Goal: Task Accomplishment & Management: Manage account settings

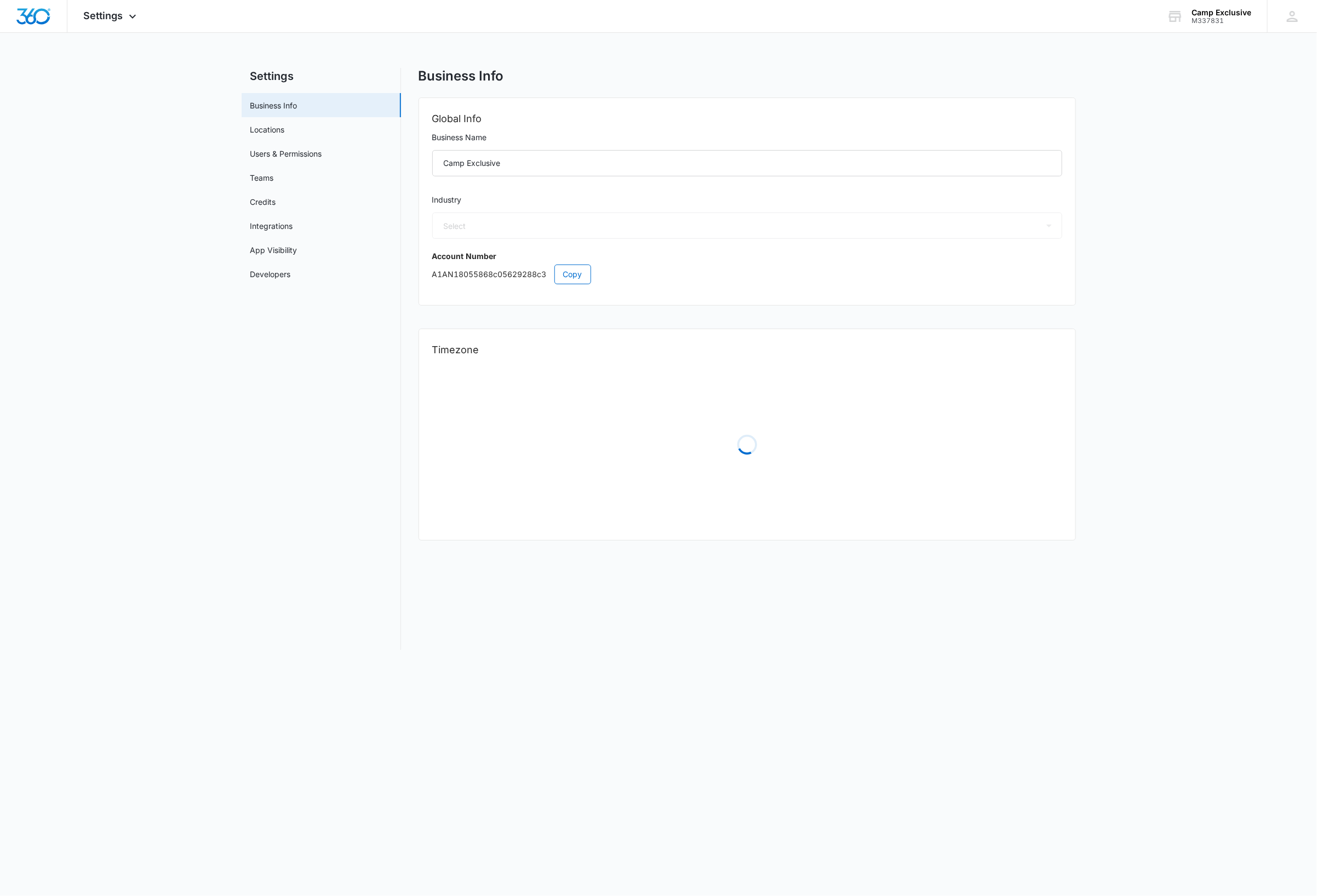
select select "35"
select select "US"
select select "America/Chicago"
click at [37, 19] on img "Dashboard" at bounding box center [33, 16] width 35 height 16
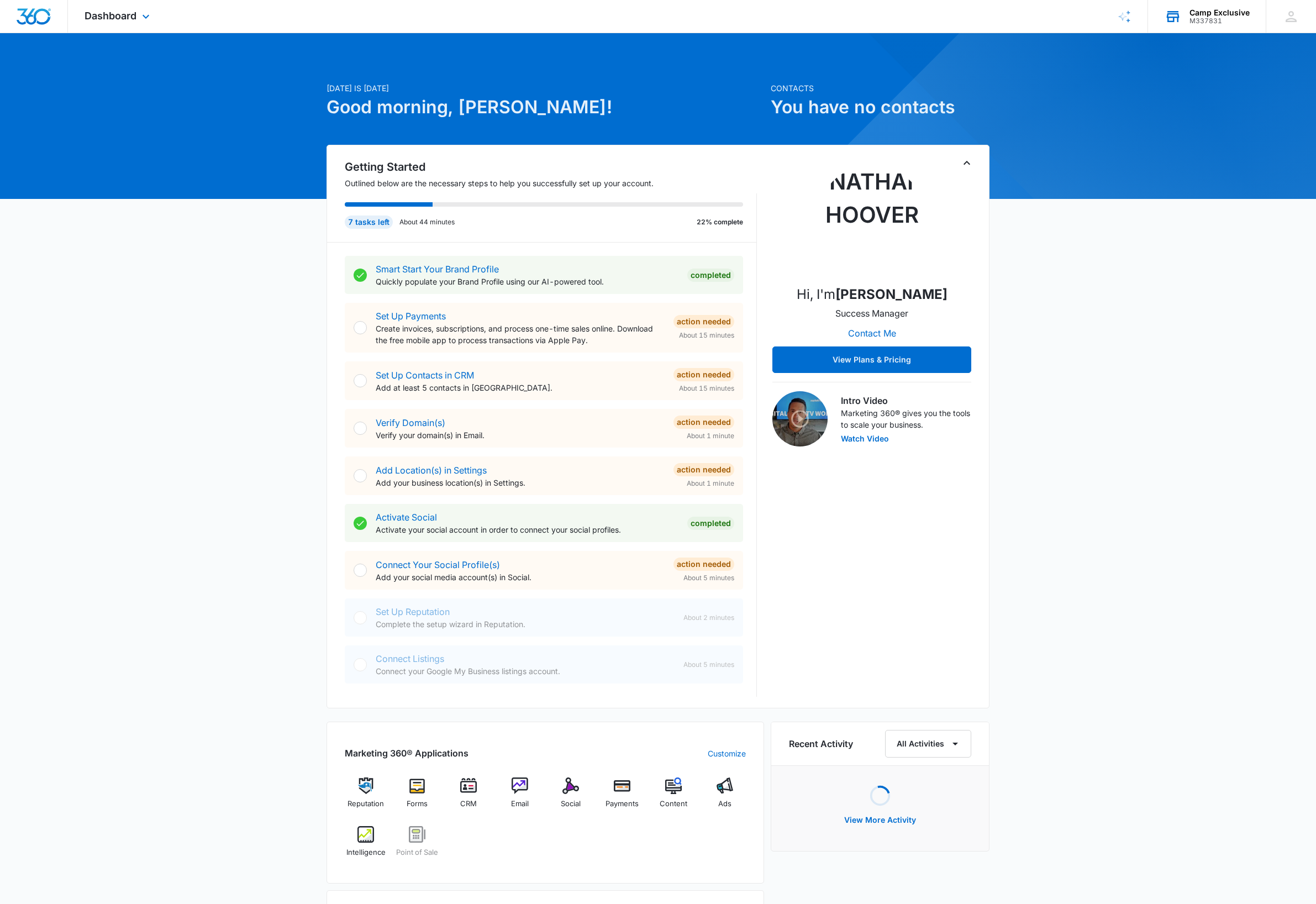
click at [1236, 21] on div "M337831" at bounding box center [1220, 21] width 60 height 8
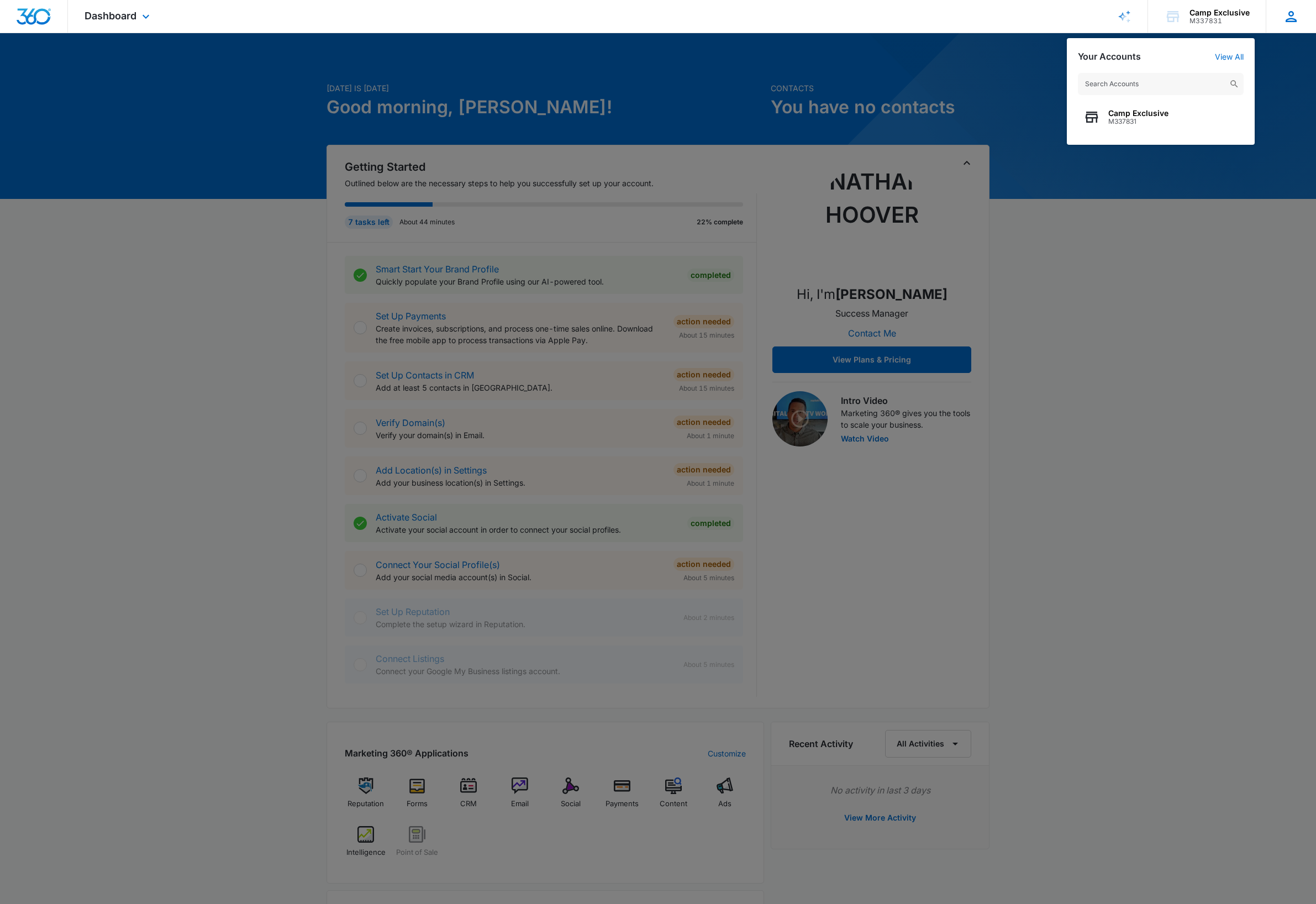
click at [1286, 21] on icon at bounding box center [1291, 16] width 11 height 11
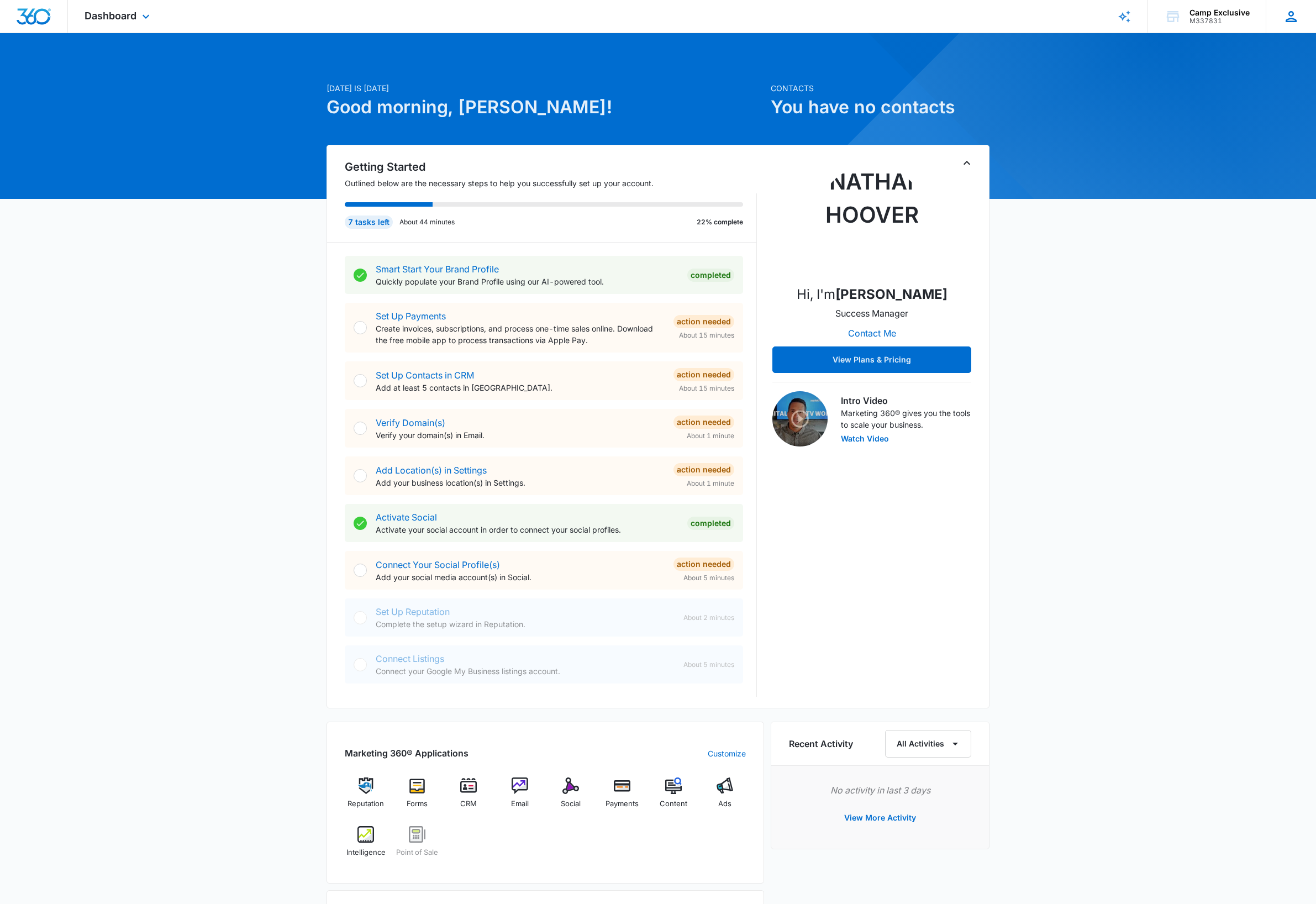
click at [1293, 22] on icon at bounding box center [1291, 16] width 16 height 16
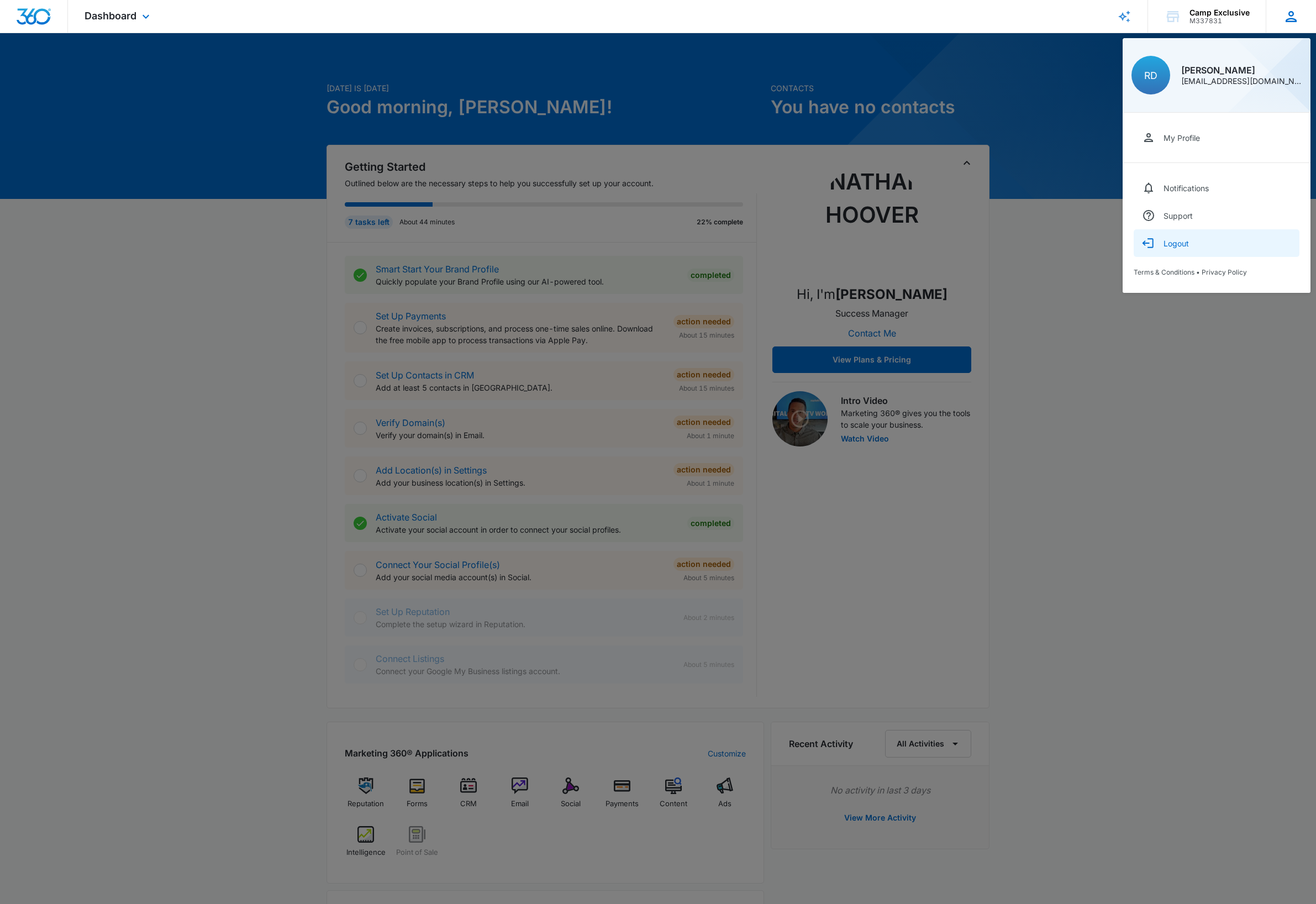
click at [1186, 244] on div "Logout" at bounding box center [1176, 244] width 25 height 10
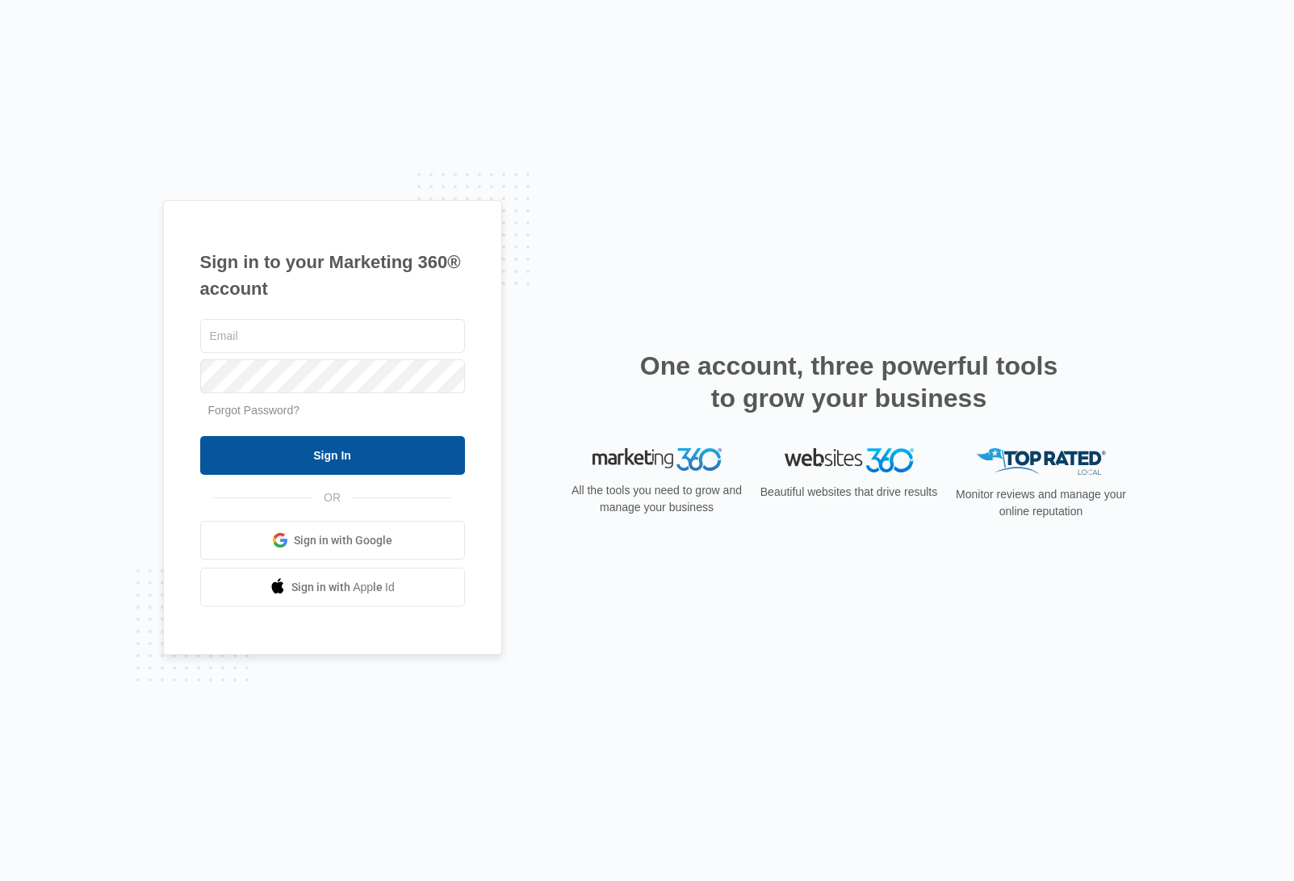
type input "dave@madwire.com"
click at [325, 461] on input "Sign In" at bounding box center [332, 455] width 265 height 39
